Goal: Task Accomplishment & Management: Manage account settings

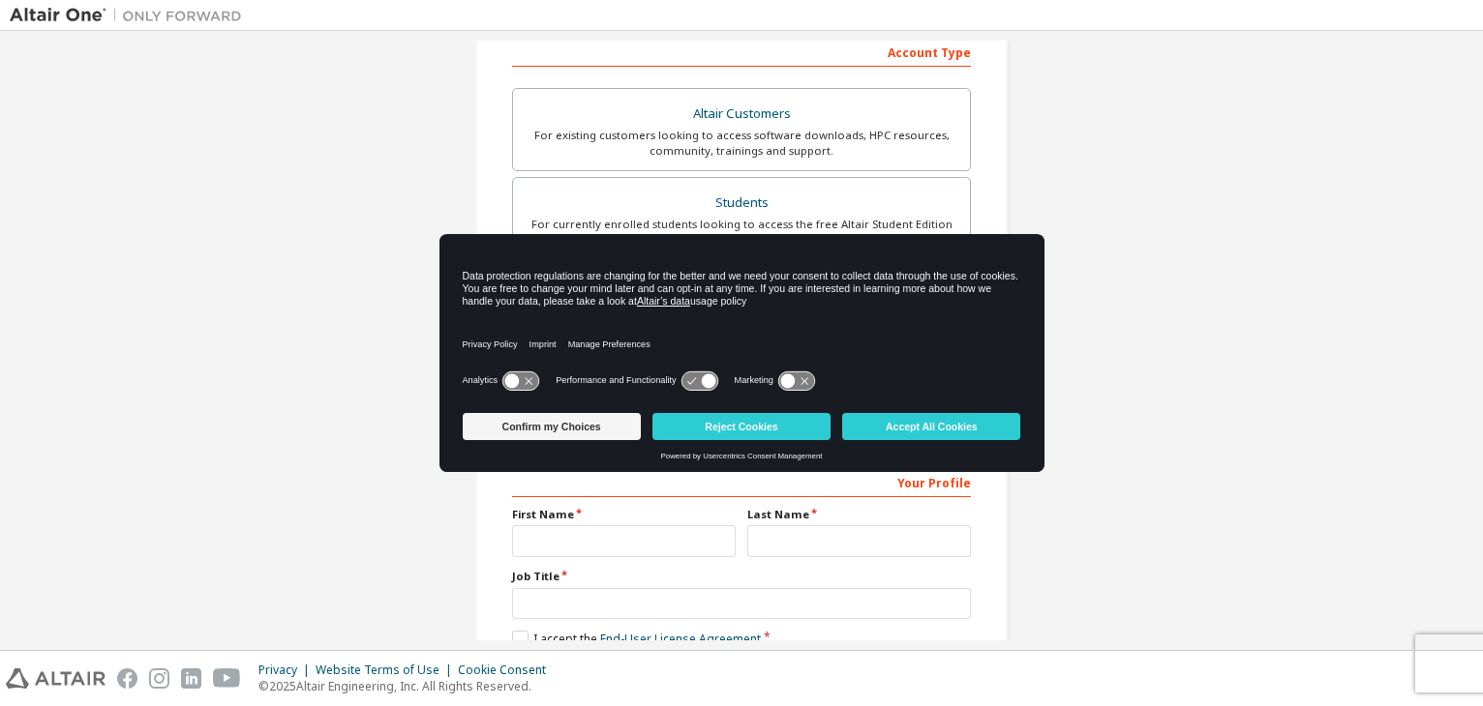
scroll to position [314, 0]
click at [888, 420] on button "Accept All Cookies" at bounding box center [931, 426] width 178 height 27
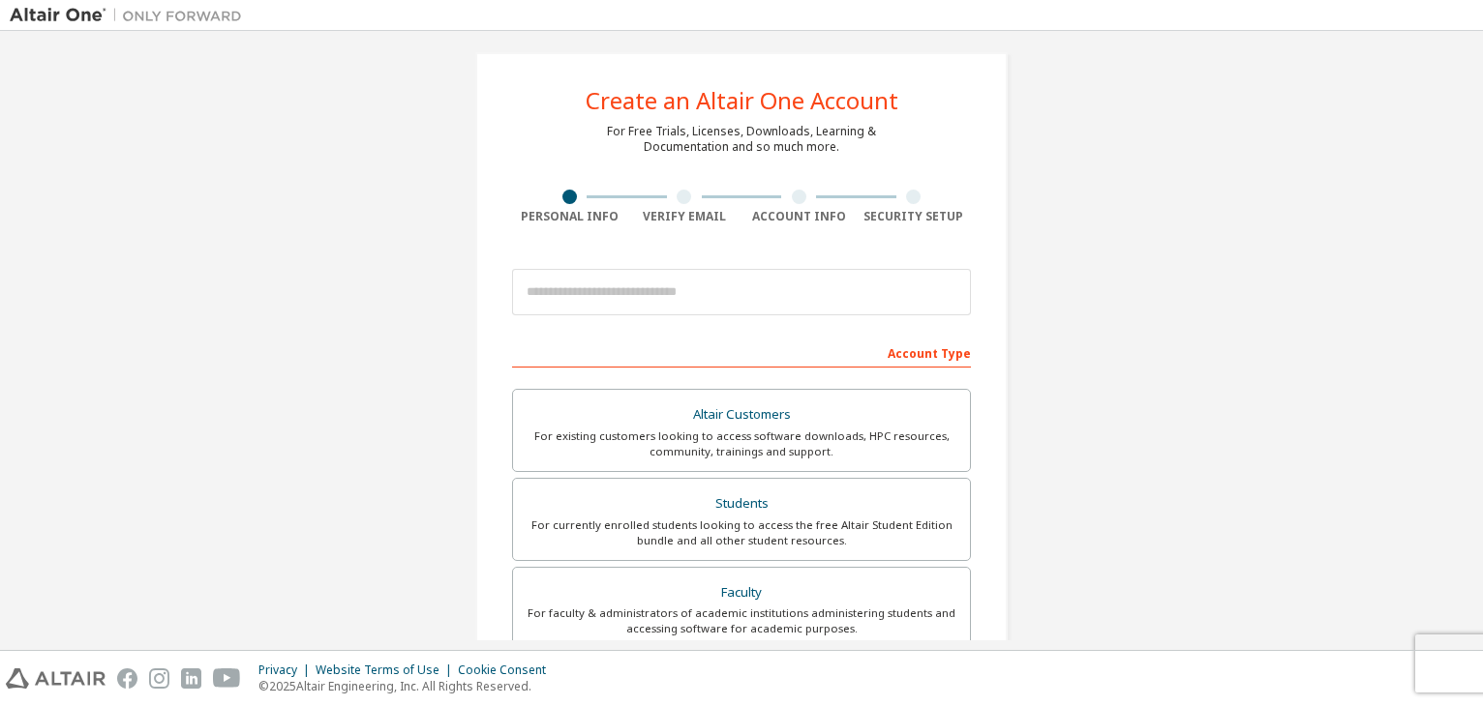
scroll to position [0, 0]
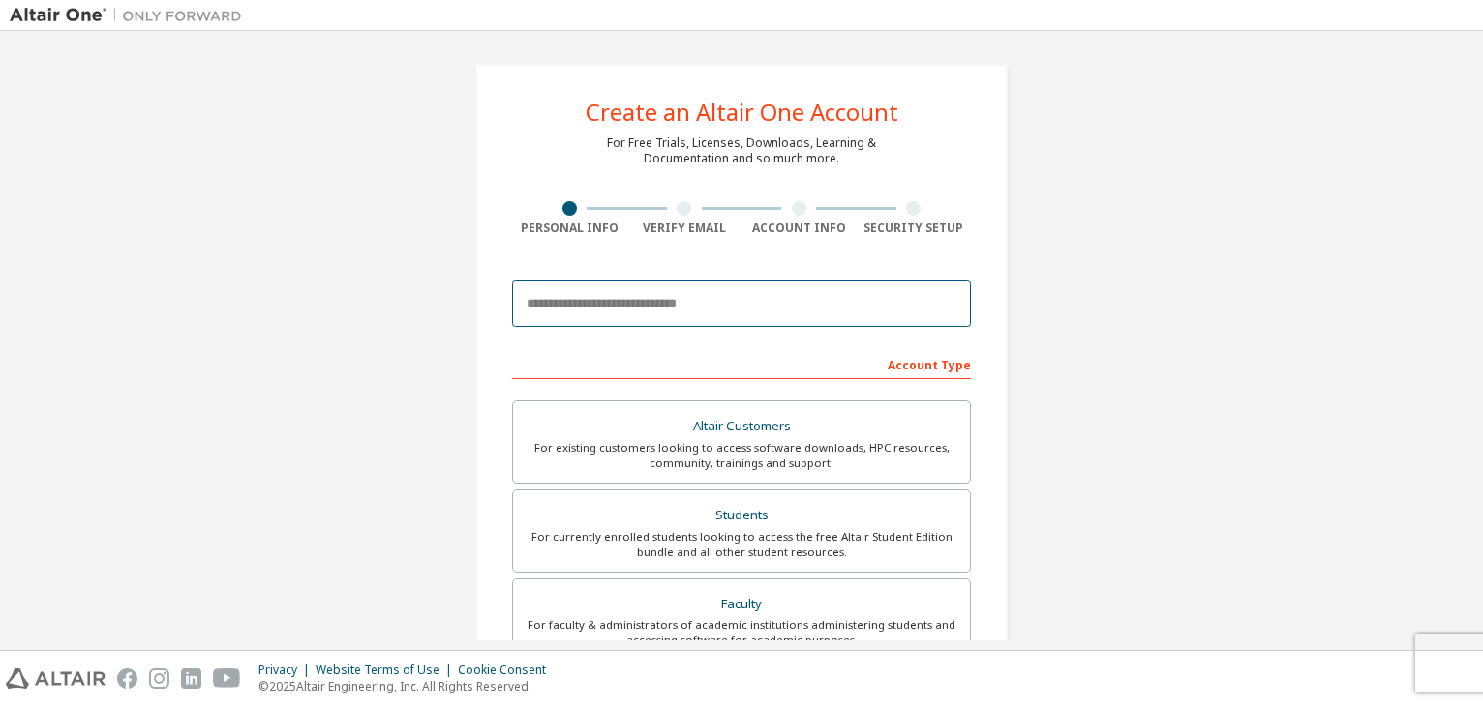
click at [765, 307] on input "email" at bounding box center [741, 304] width 459 height 46
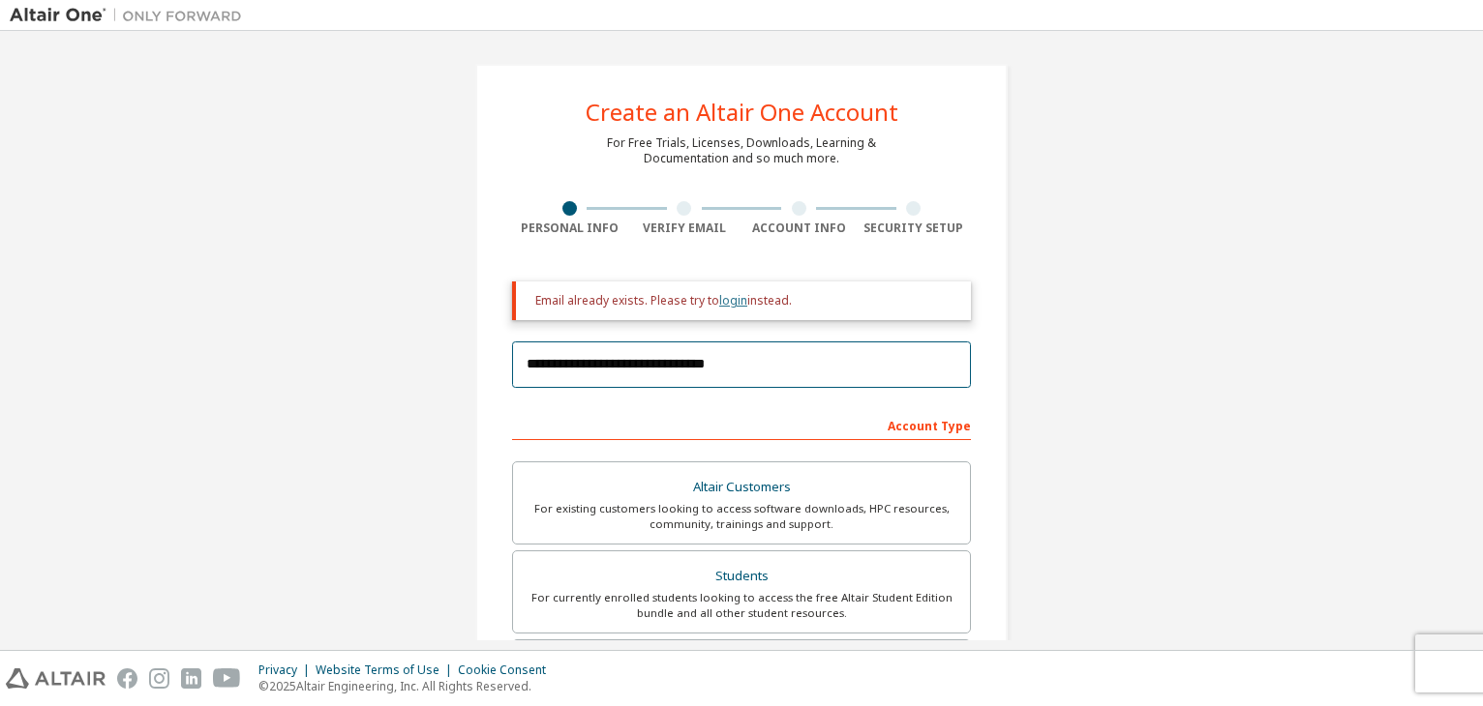
type input "**********"
click at [729, 308] on link "login" at bounding box center [733, 300] width 28 height 16
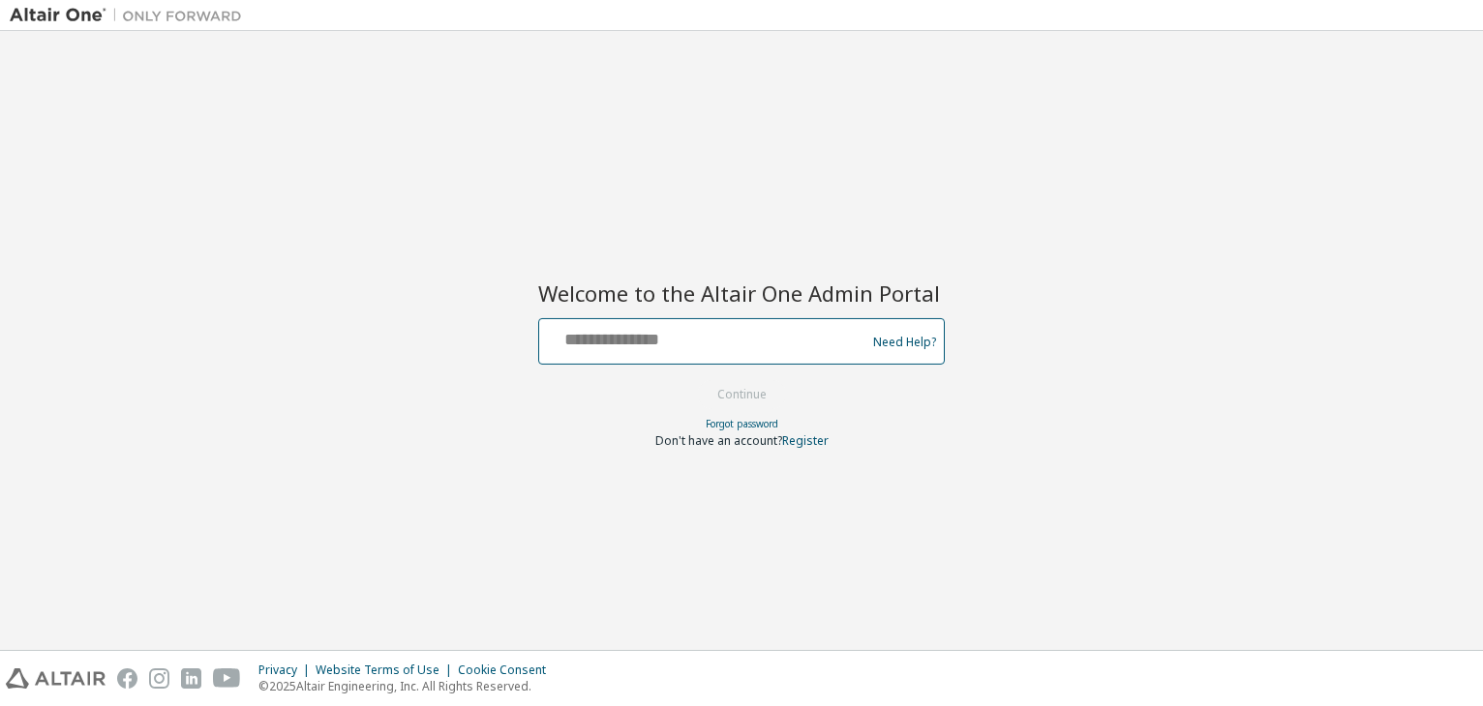
click at [700, 341] on input "text" at bounding box center [705, 337] width 316 height 28
type input "**********"
click at [722, 397] on button "Continue" at bounding box center [742, 394] width 90 height 29
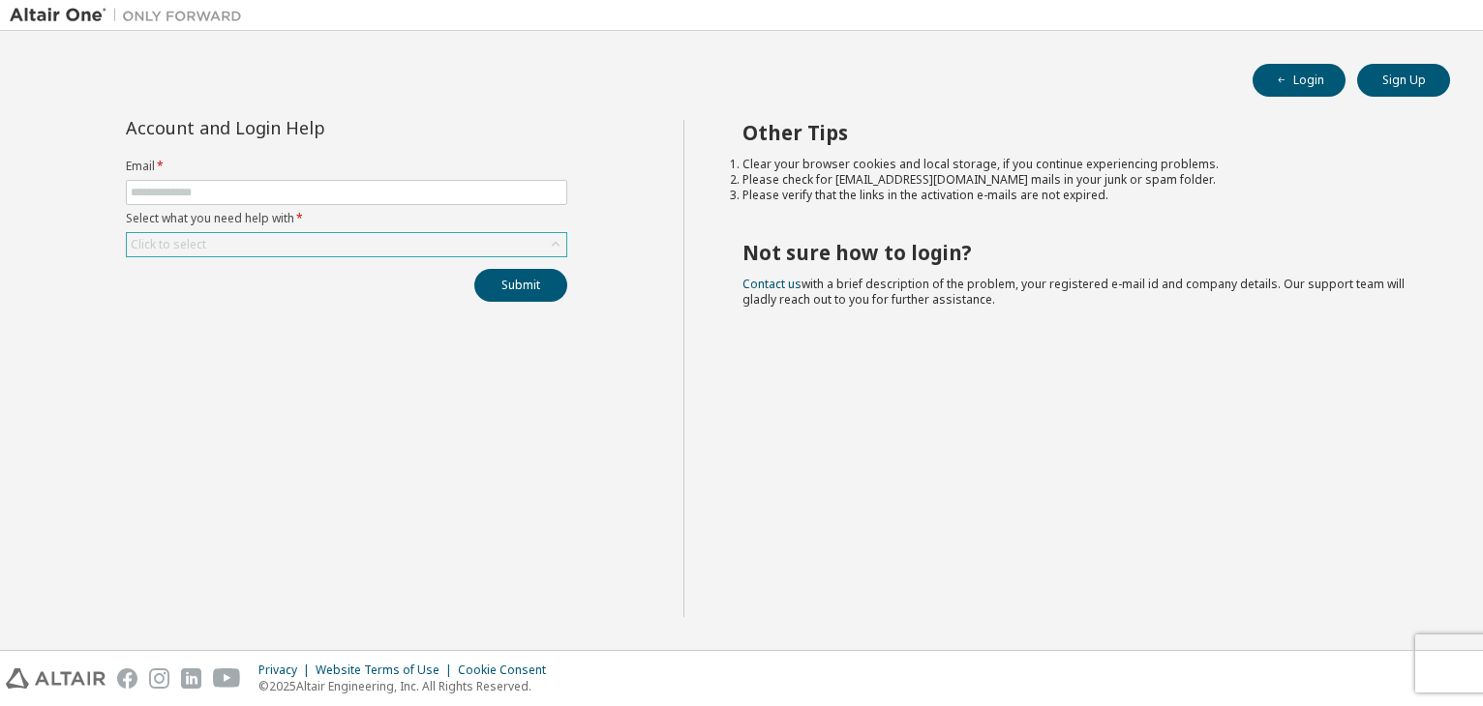
click at [312, 253] on div "Click to select" at bounding box center [346, 244] width 439 height 23
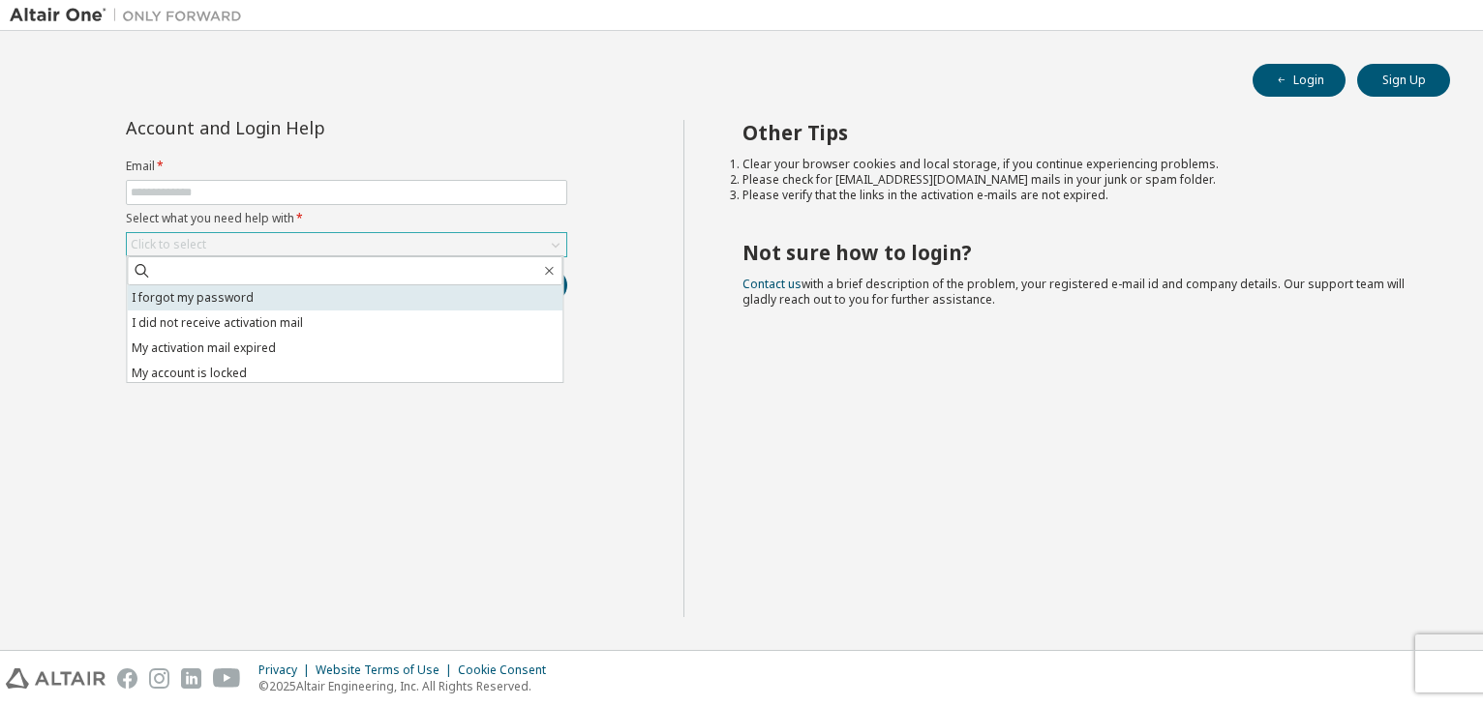
click at [283, 308] on li "I forgot my password" at bounding box center [344, 297] width 435 height 25
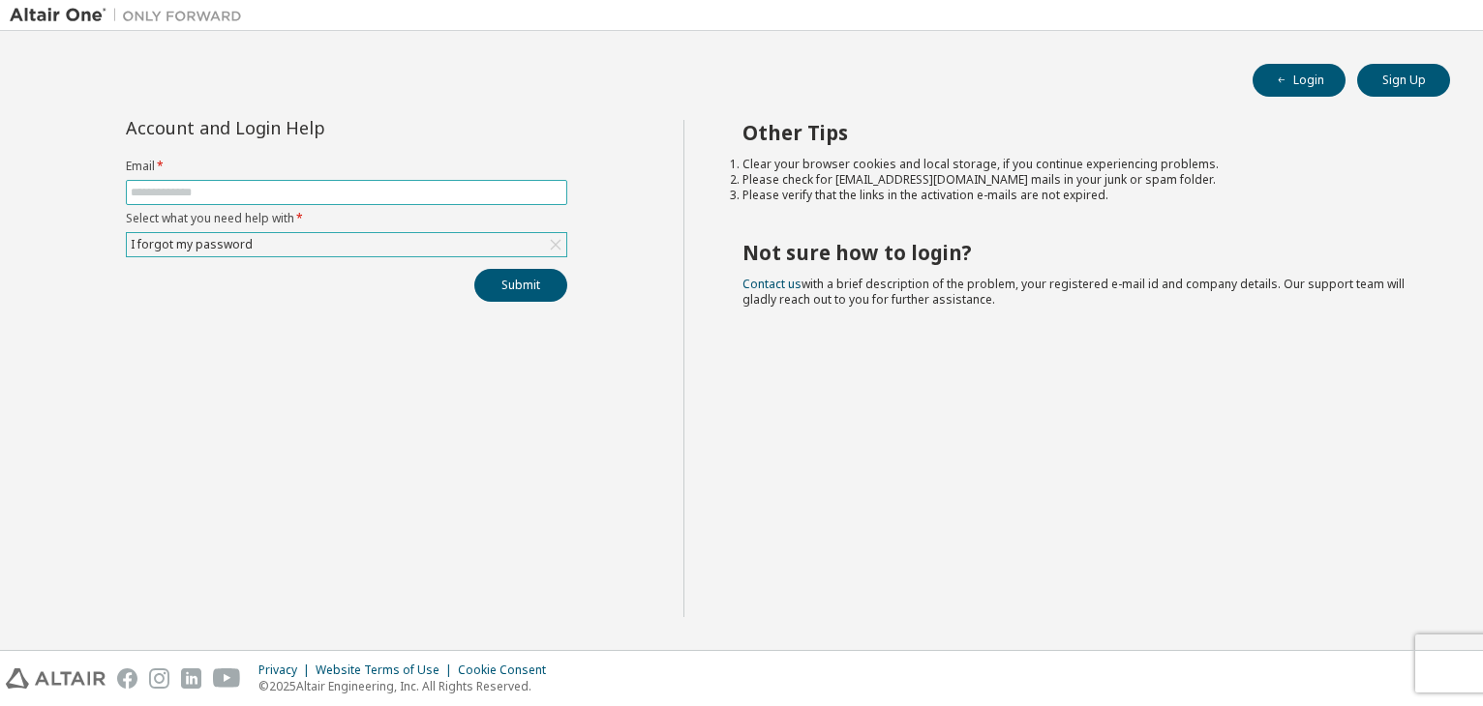
click at [356, 195] on input "text" at bounding box center [347, 192] width 432 height 15
type input "**********"
click at [540, 291] on button "Submit" at bounding box center [520, 285] width 93 height 33
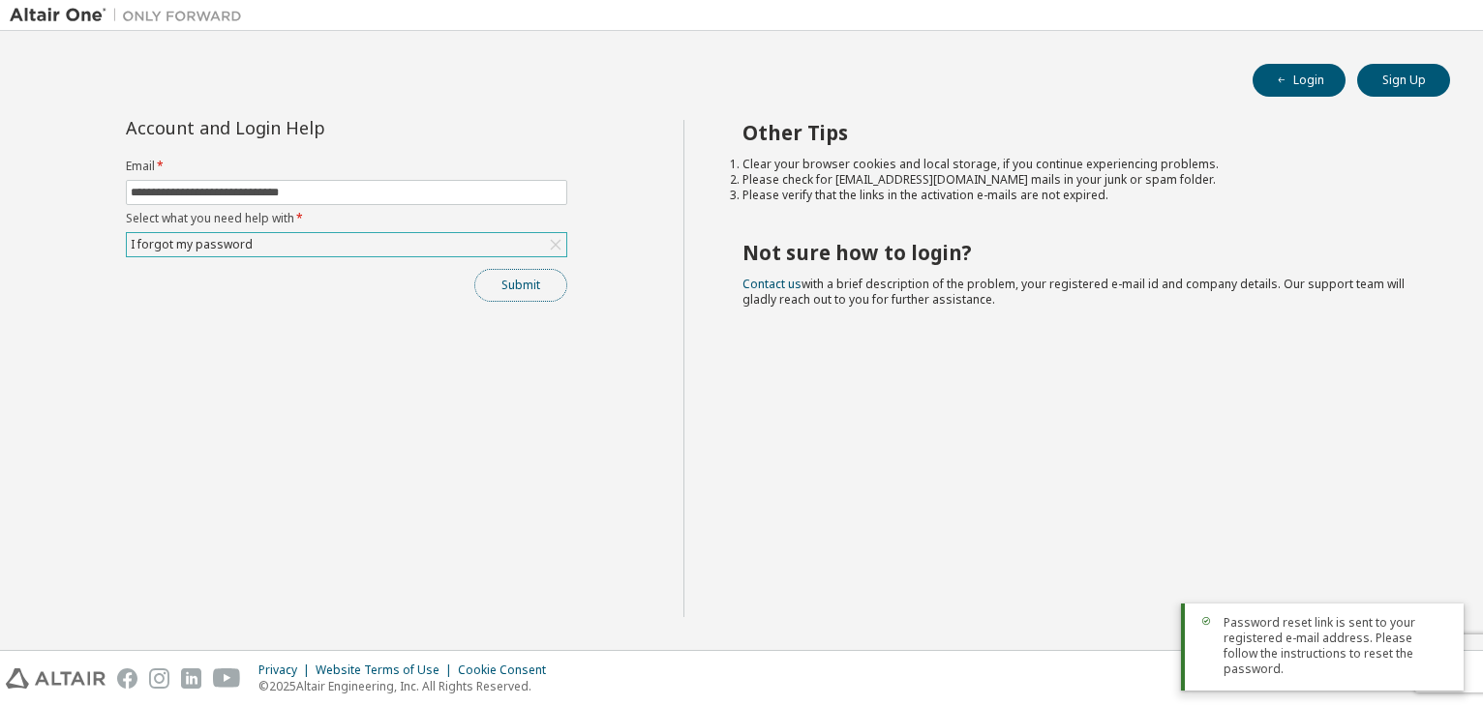
click at [540, 291] on button "Submit" at bounding box center [520, 285] width 93 height 33
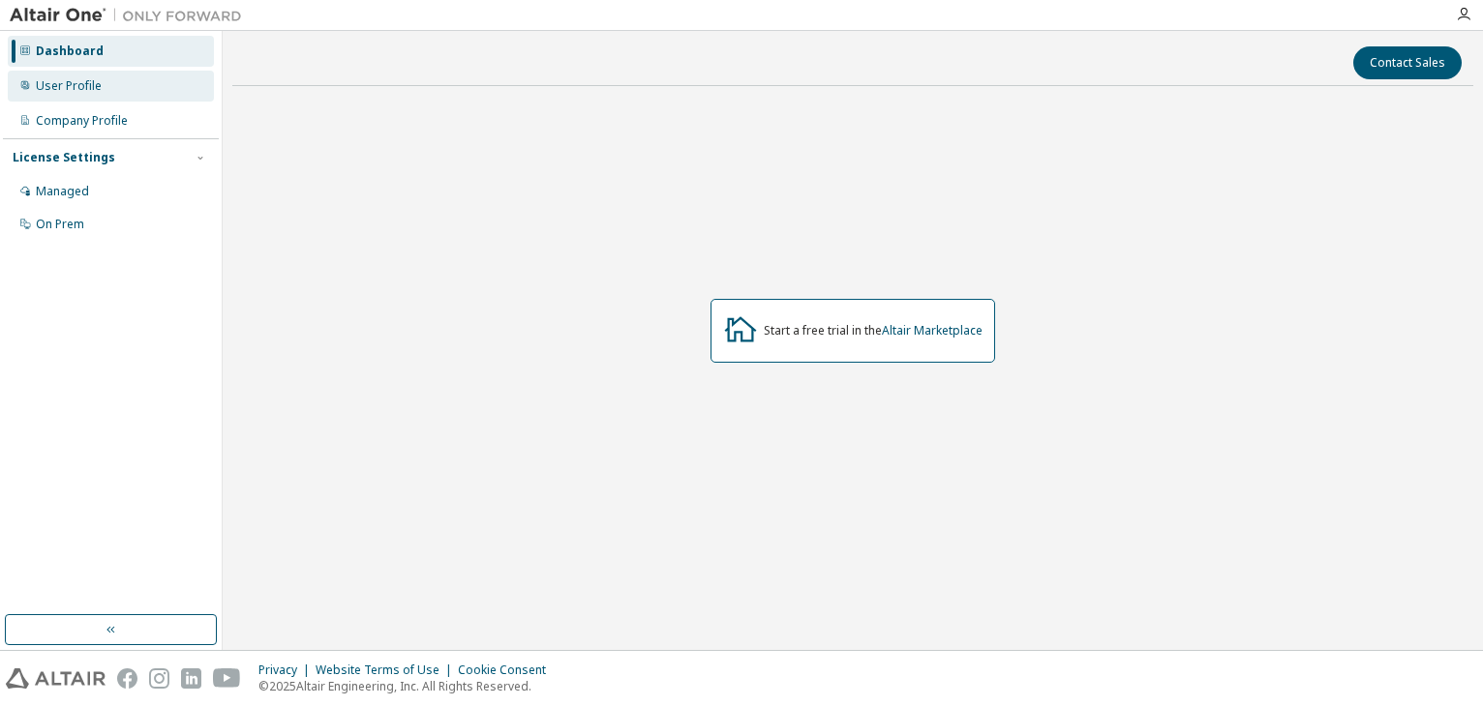
click at [96, 89] on div "User Profile" at bounding box center [69, 85] width 66 height 15
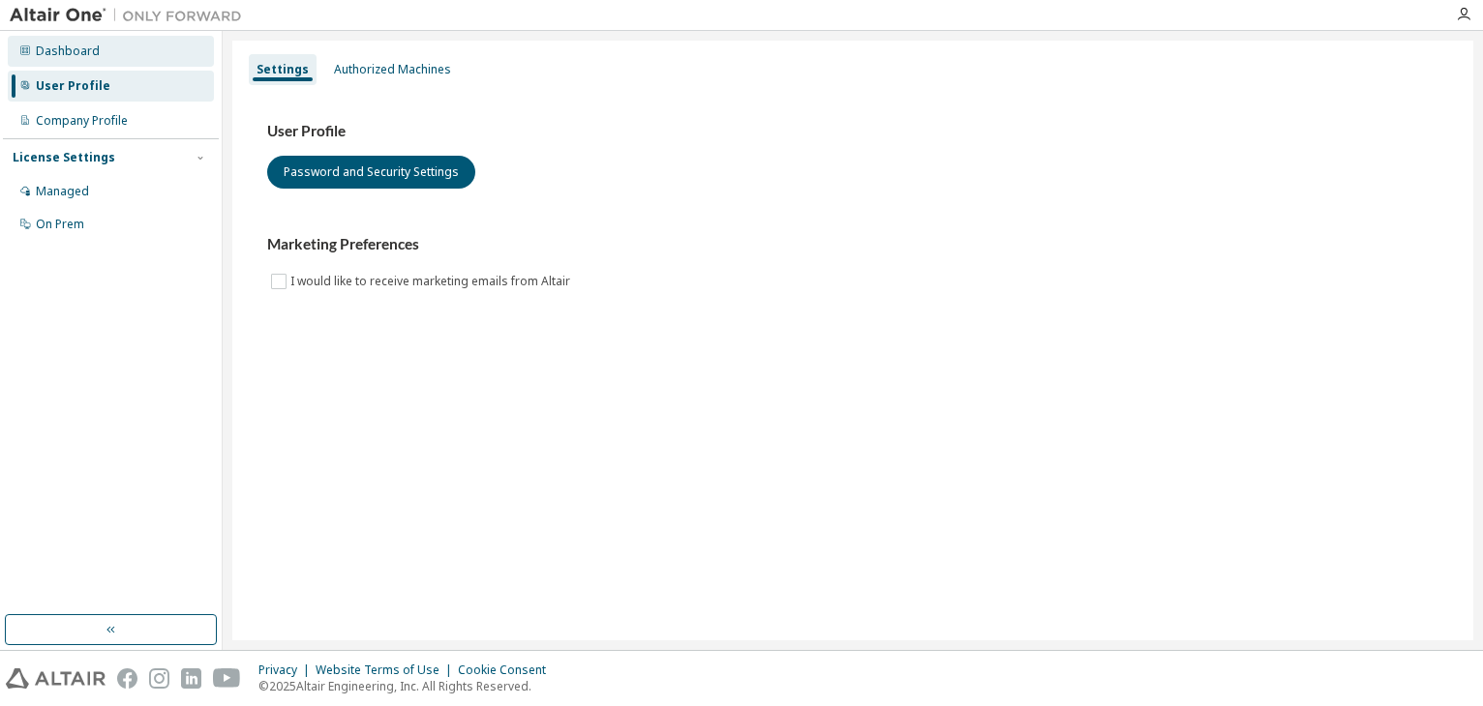
click at [160, 52] on div "Dashboard" at bounding box center [111, 51] width 206 height 31
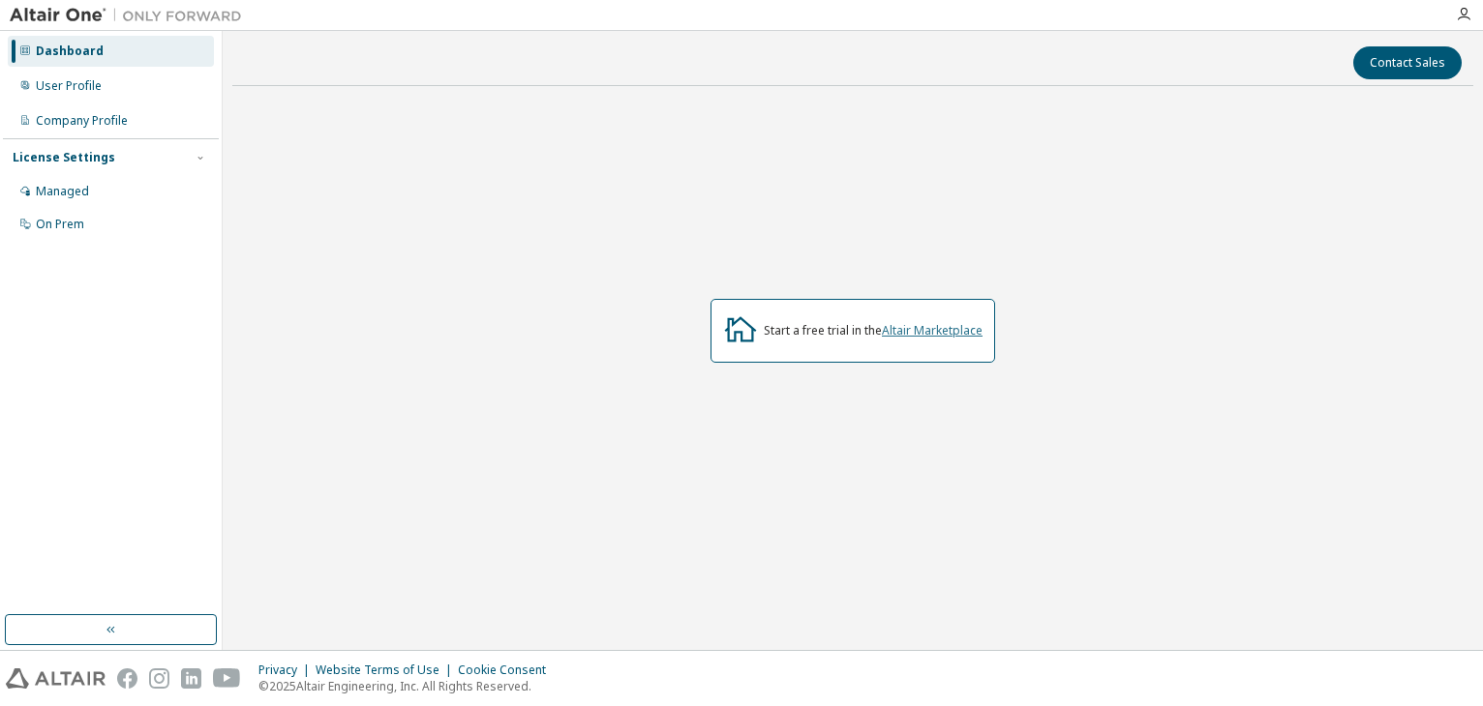
click at [902, 330] on link "Altair Marketplace" at bounding box center [932, 330] width 101 height 16
